Goal: Information Seeking & Learning: Learn about a topic

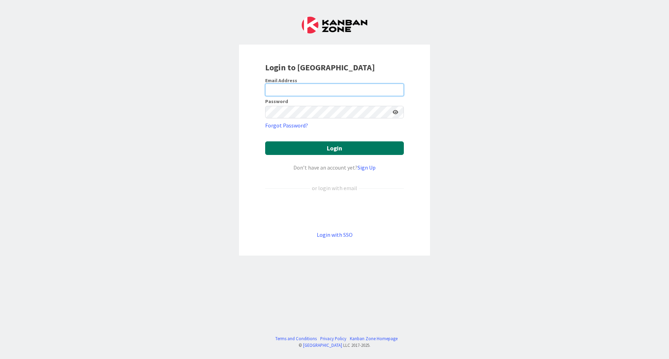
type input "[EMAIL_ADDRESS][DOMAIN_NAME]"
click at [343, 148] on button "Login" at bounding box center [334, 148] width 139 height 14
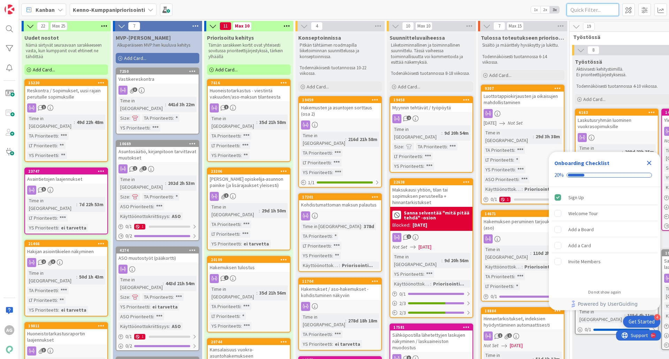
click at [589, 12] on input "text" at bounding box center [592, 9] width 52 height 13
click at [596, 11] on input "text" at bounding box center [592, 9] width 52 height 13
paste input "23291"
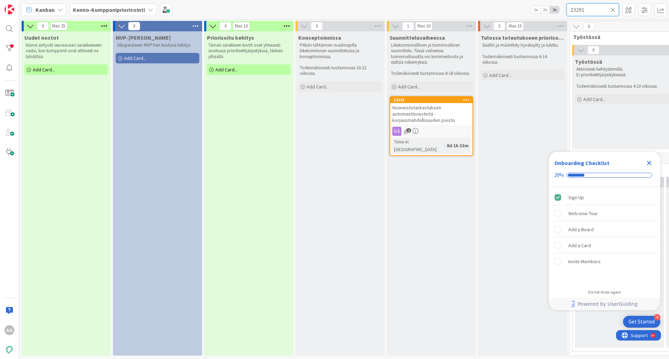
type input "23291"
click at [436, 118] on span "Huoneistotarkastuksen automaattiviestintä - korjausmahdollisuuden poisto" at bounding box center [423, 113] width 63 height 19
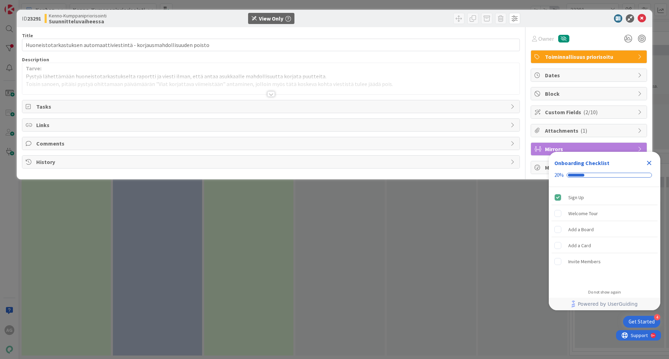
click at [270, 96] on div at bounding box center [271, 94] width 8 height 6
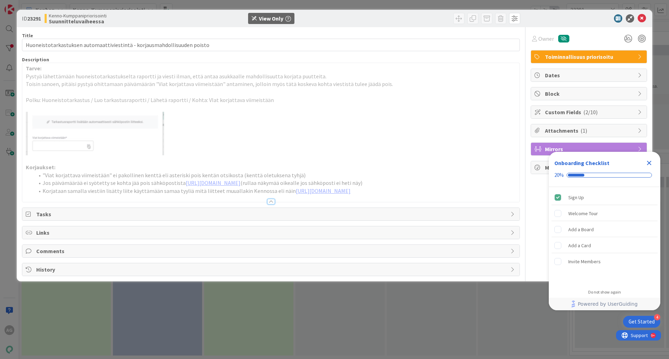
click at [648, 164] on icon "Close Checklist" at bounding box center [649, 163] width 5 height 5
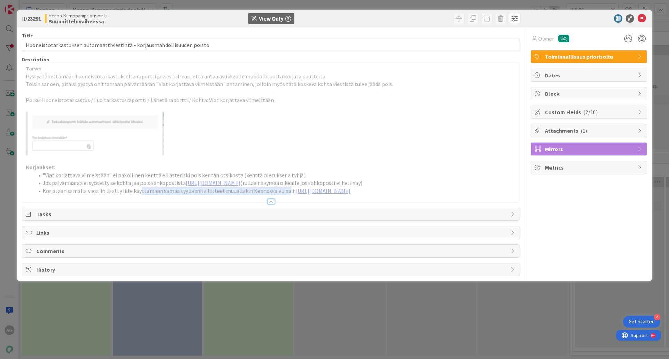
drag, startPoint x: 137, startPoint y: 200, endPoint x: 278, endPoint y: 200, distance: 141.0
click at [278, 195] on li "Korjataan samalla viestiin lisätty liite käyttämään samaa tyyliä mitä liitteet …" at bounding box center [275, 191] width 482 height 8
click at [321, 194] on link "[URL][DOMAIN_NAME]" at bounding box center [323, 190] width 55 height 7
click at [644, 20] on icon at bounding box center [641, 18] width 8 height 8
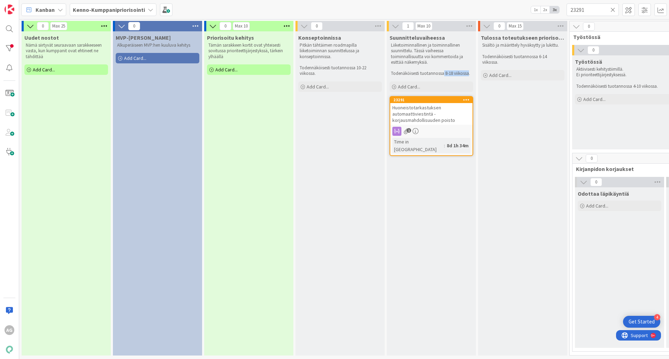
drag, startPoint x: 444, startPoint y: 74, endPoint x: 468, endPoint y: 73, distance: 24.0
click at [468, 73] on p "Todenäköisesti tuotannossa 8-18 viikossa." at bounding box center [431, 74] width 81 height 6
drag, startPoint x: 431, startPoint y: 63, endPoint x: 389, endPoint y: 41, distance: 47.0
click at [389, 41] on div "Liiketoiminnallinen ja toiminnallinen suunnittelu. Tässä vaiheessa toiminnallis…" at bounding box center [431, 59] width 84 height 37
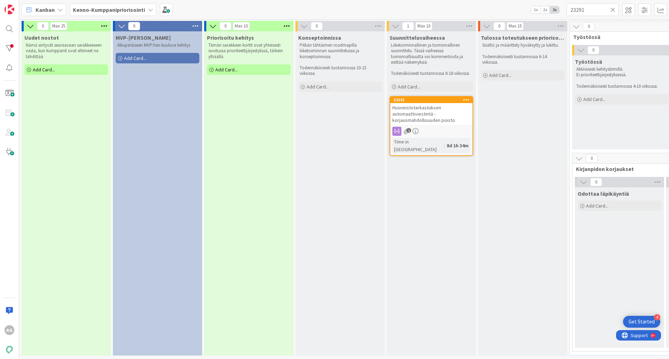
click at [432, 65] on p at bounding box center [431, 68] width 81 height 6
drag, startPoint x: 430, startPoint y: 61, endPoint x: 389, endPoint y: 44, distance: 44.6
click at [389, 44] on div "Suunnitteluvaiheessa Liiketoiminnallinen ja toiminnallinen suunnittelu. Tässä v…" at bounding box center [431, 54] width 89 height 47
click at [414, 48] on p "Liiketoiminnallinen ja toiminnallinen suunnittelu. Tässä vaiheessa toiminnallis…" at bounding box center [431, 53] width 81 height 23
drag, startPoint x: 414, startPoint y: 49, endPoint x: 387, endPoint y: 43, distance: 28.2
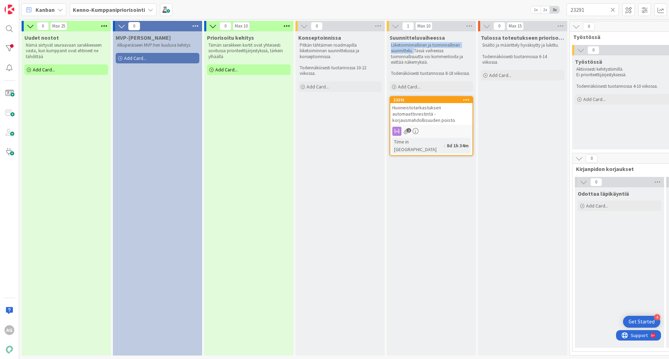
click at [387, 43] on div "Suunnitteluvaiheessa Liiketoiminnallinen ja toiminnallinen suunnittelu. Tässä v…" at bounding box center [431, 54] width 89 height 47
click at [428, 58] on p "Liiketoiminnallinen ja toiminnallinen suunnittelu. Tässä vaiheessa toiminnallis…" at bounding box center [431, 53] width 81 height 23
drag, startPoint x: 428, startPoint y: 60, endPoint x: 388, endPoint y: 41, distance: 44.0
click at [388, 41] on div "Suunnitteluvaiheessa Liiketoiminnallinen ja toiminnallinen suunnittelu. Tässä v…" at bounding box center [431, 54] width 89 height 47
click at [437, 130] on div "1" at bounding box center [431, 131] width 82 height 9
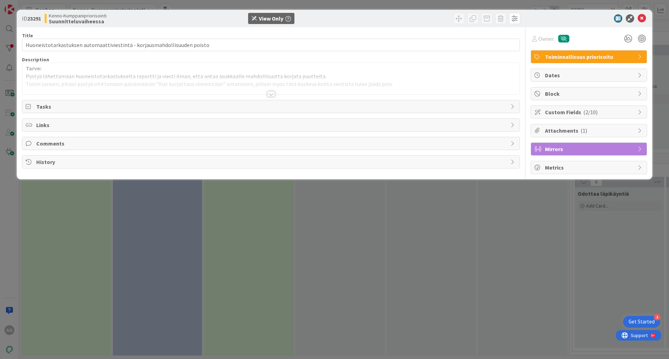
click at [509, 108] on div "Tasks" at bounding box center [270, 106] width 497 height 13
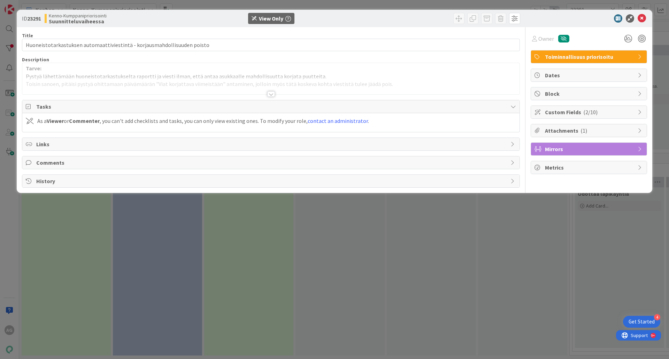
click at [509, 108] on div "Tasks" at bounding box center [270, 106] width 497 height 13
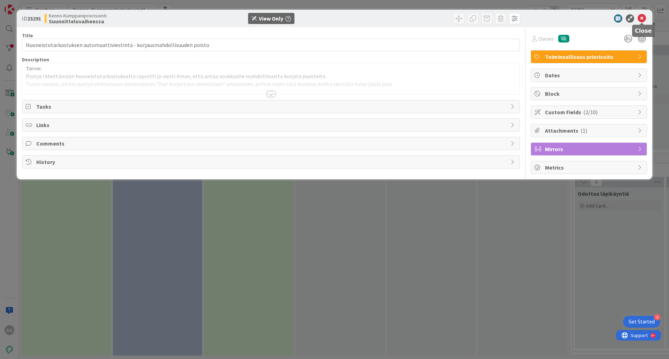
click at [643, 20] on icon at bounding box center [641, 18] width 8 height 8
